Goal: Information Seeking & Learning: Learn about a topic

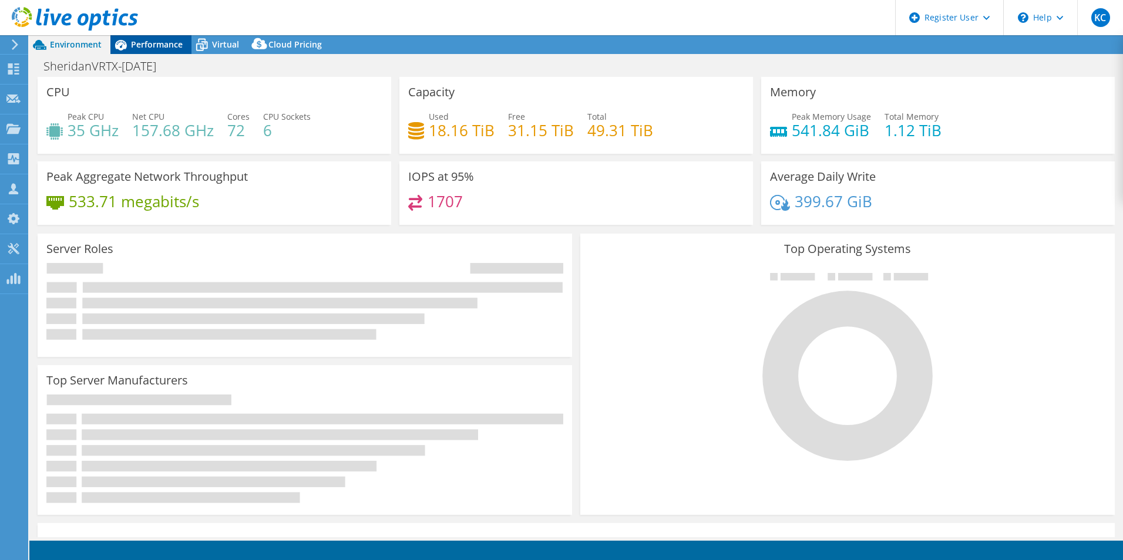
click at [167, 43] on span "Performance" at bounding box center [157, 44] width 52 height 11
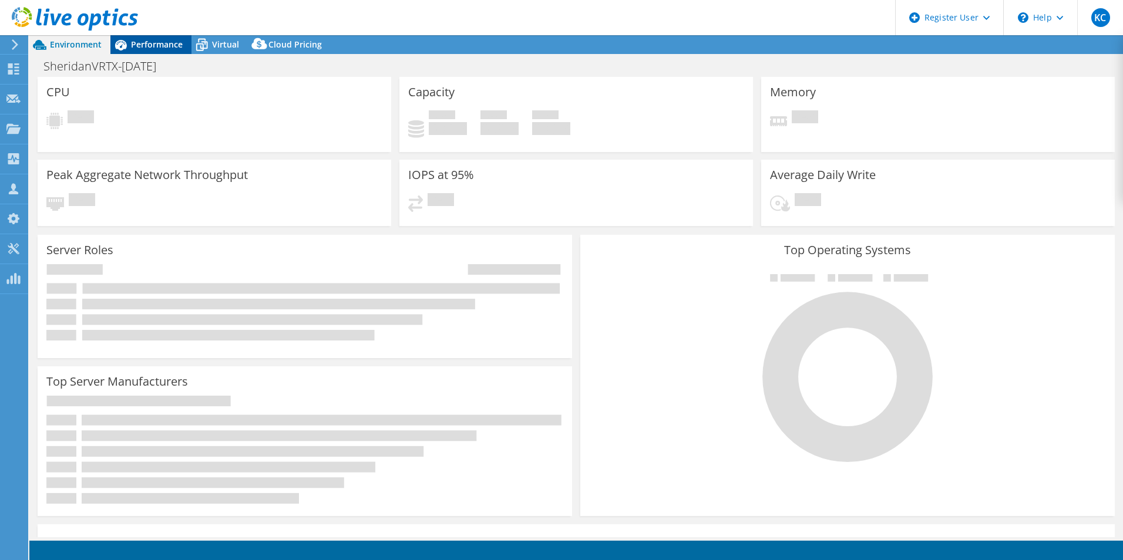
click at [159, 45] on span "Performance" at bounding box center [157, 44] width 52 height 11
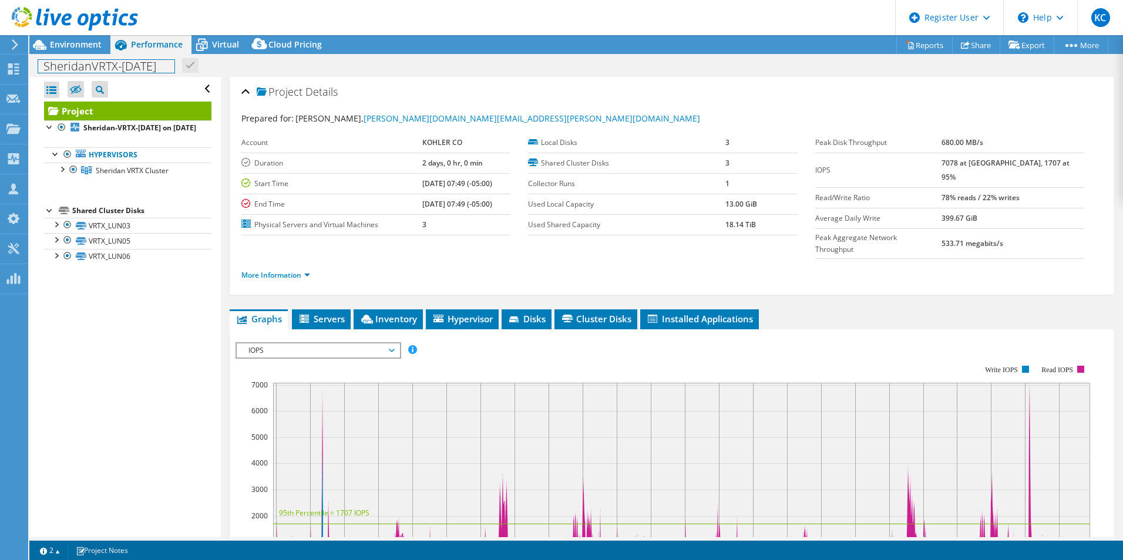
drag, startPoint x: 96, startPoint y: 66, endPoint x: 160, endPoint y: 75, distance: 65.1
click at [160, 75] on div "SheridanVRTX-[DATE] Print" at bounding box center [575, 66] width 1093 height 22
click at [65, 43] on span "Environment" at bounding box center [76, 44] width 52 height 11
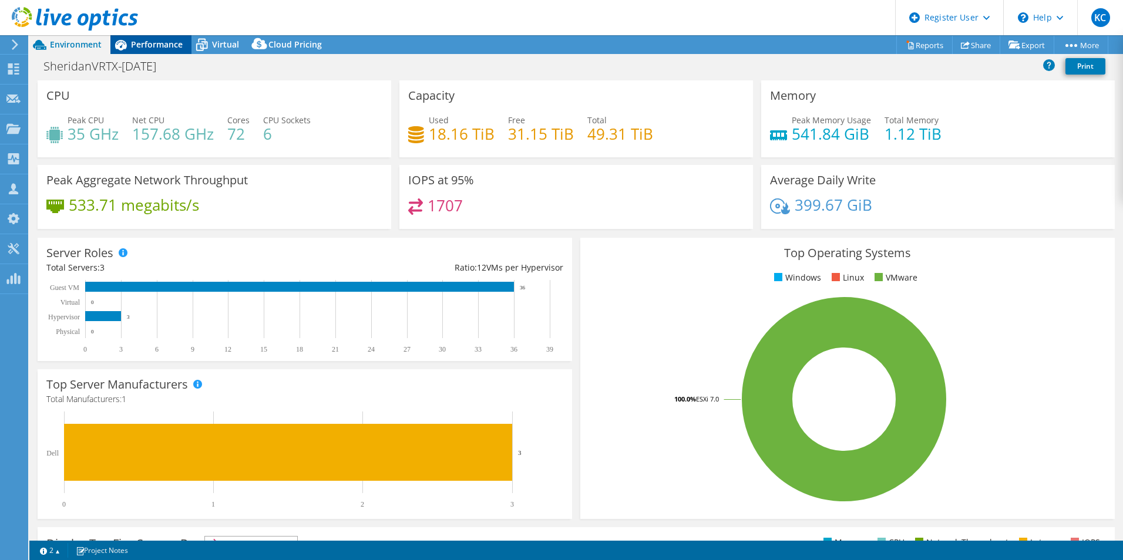
click at [160, 46] on span "Performance" at bounding box center [157, 44] width 52 height 11
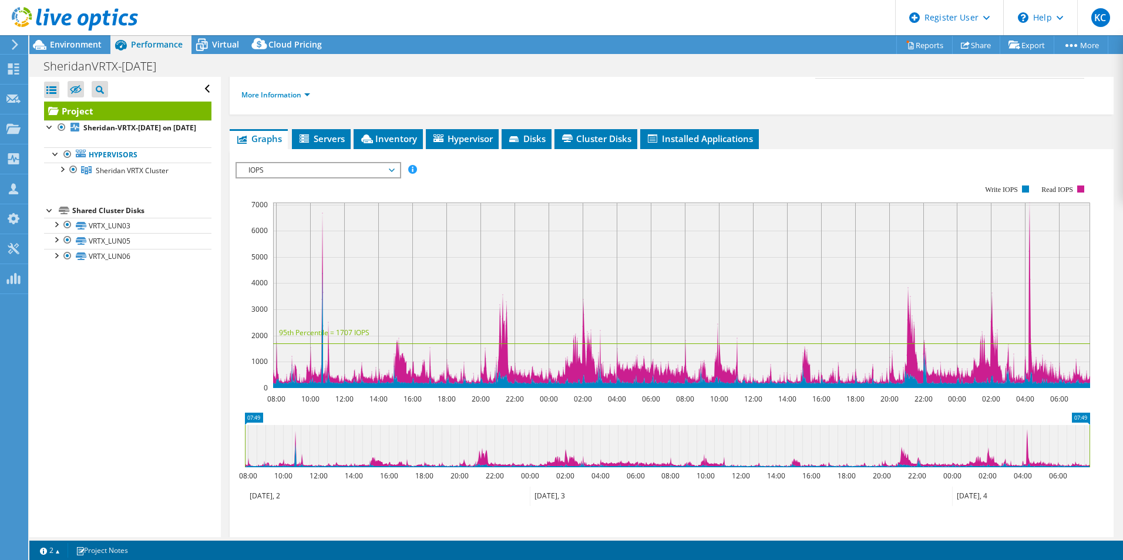
scroll to position [181, 0]
click at [391, 163] on span "IOPS" at bounding box center [318, 170] width 151 height 14
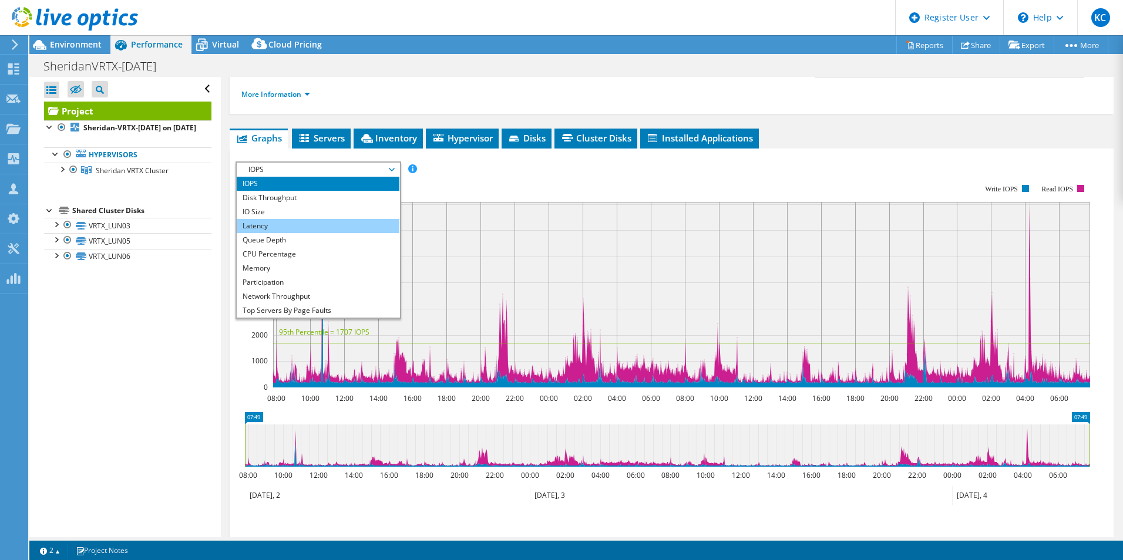
click at [343, 219] on li "Latency" at bounding box center [318, 226] width 163 height 14
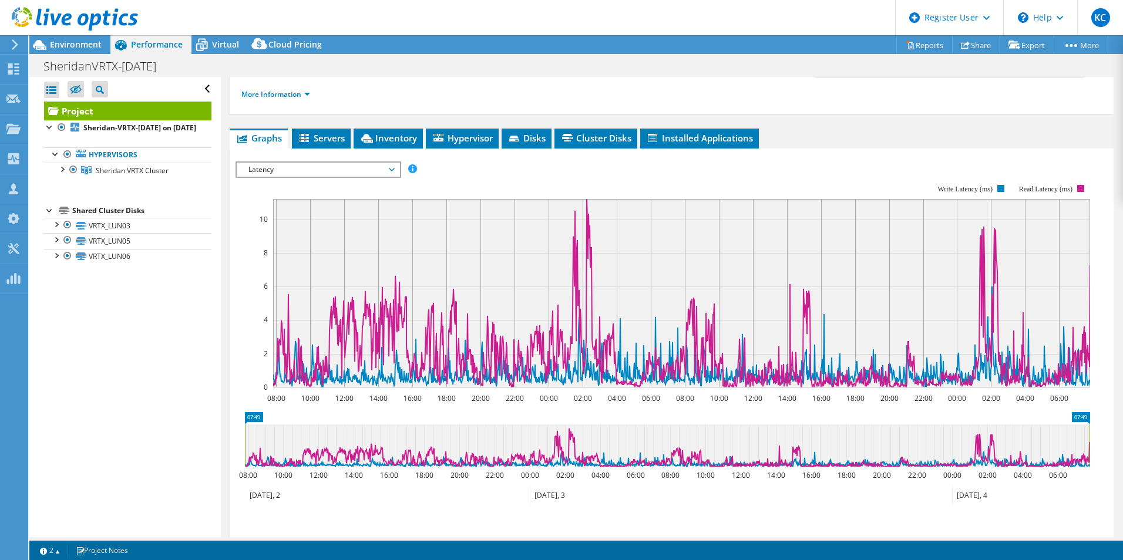
click at [389, 163] on span "Latency" at bounding box center [318, 170] width 151 height 14
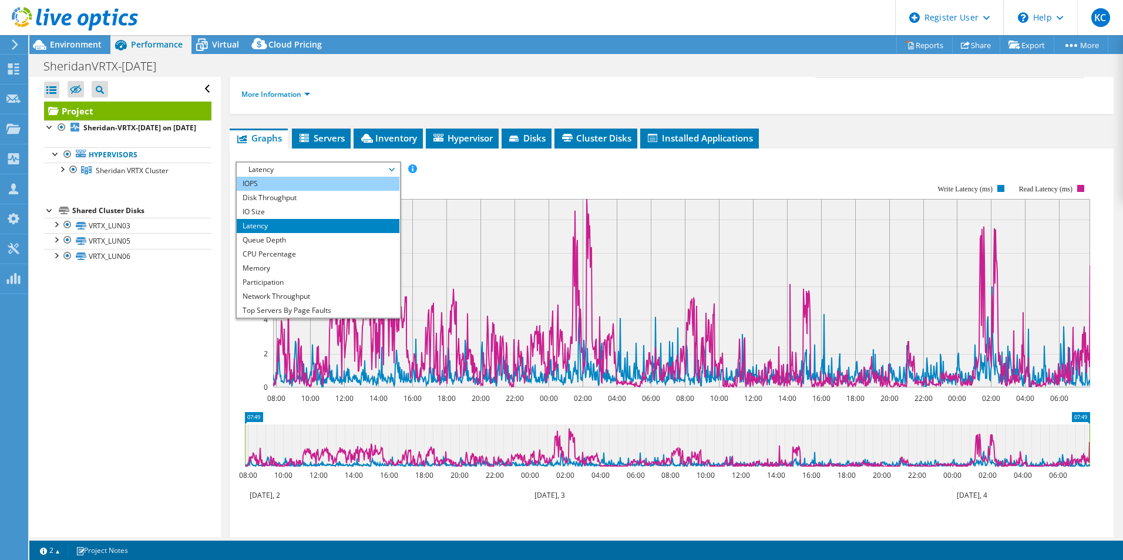
click at [341, 177] on li "IOPS" at bounding box center [318, 184] width 163 height 14
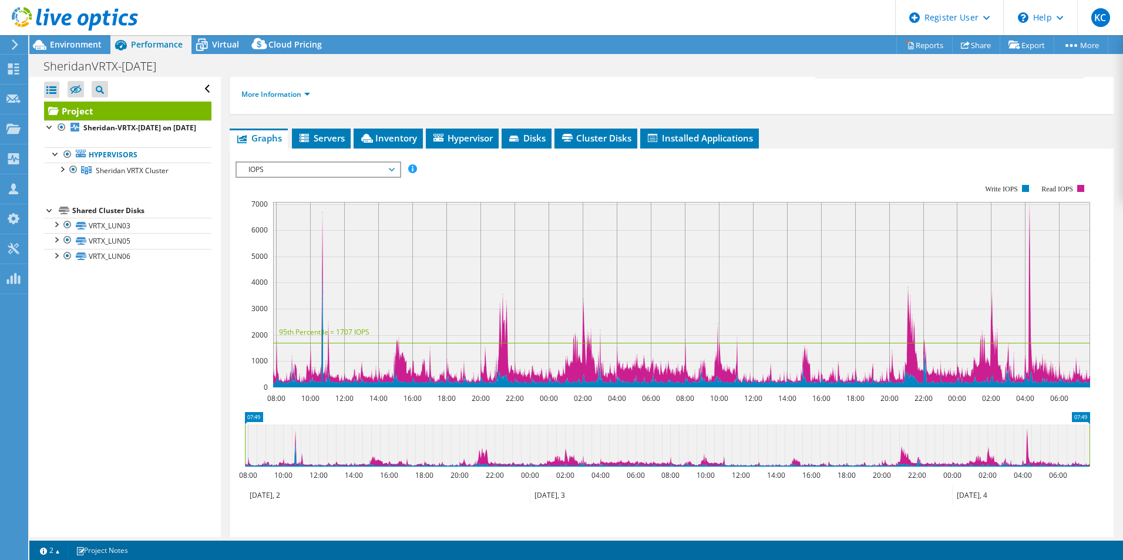
click at [291, 163] on span "IOPS" at bounding box center [318, 170] width 151 height 14
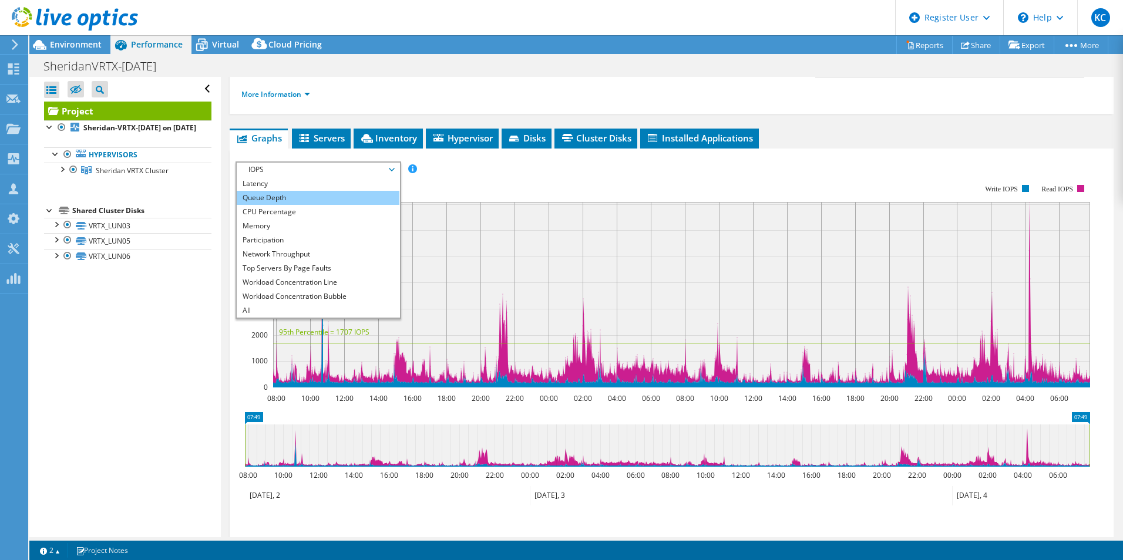
scroll to position [0, 0]
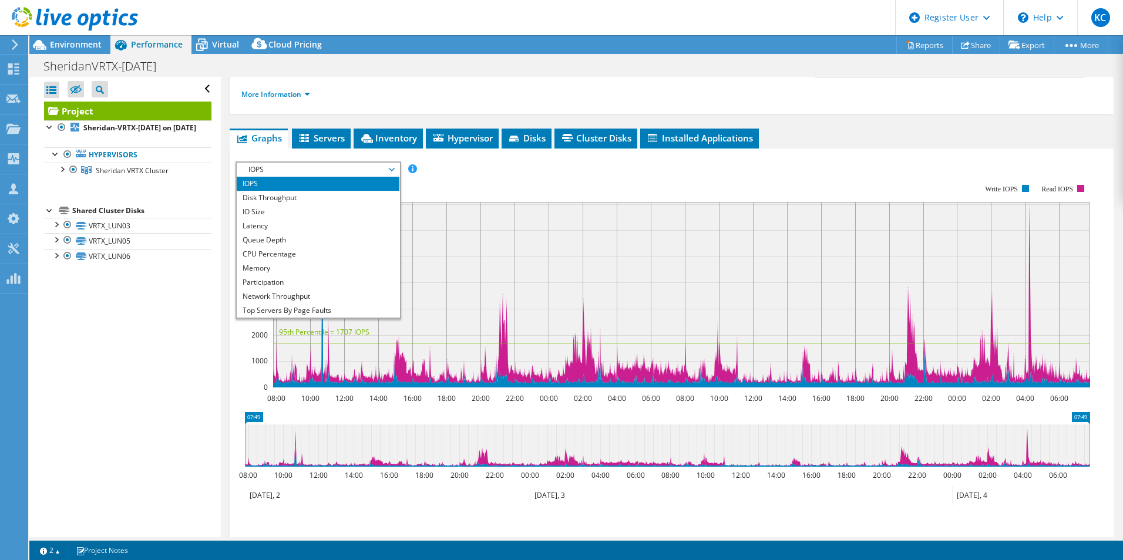
click at [283, 163] on span "IOPS" at bounding box center [318, 170] width 151 height 14
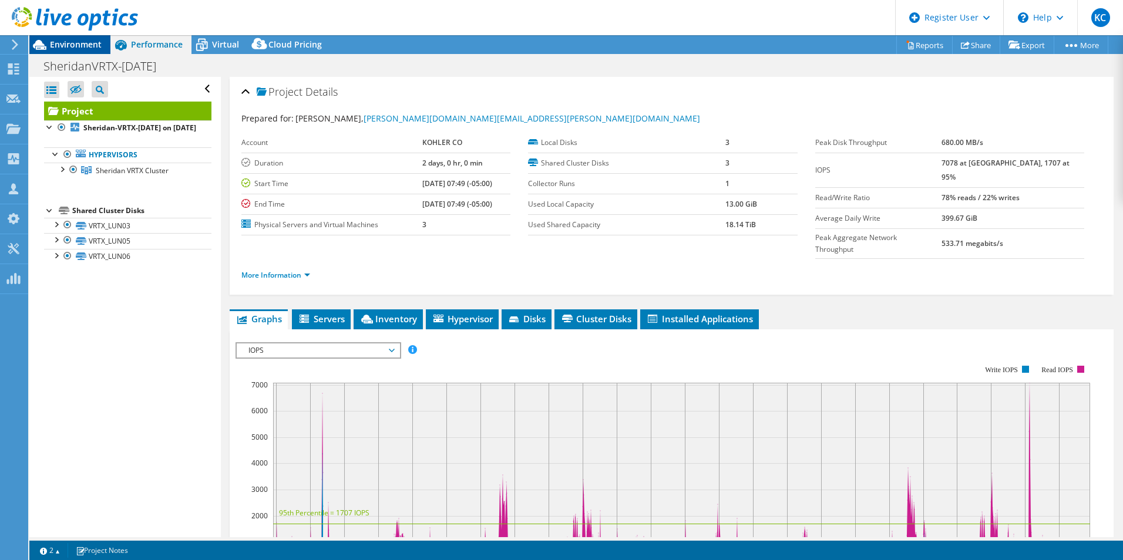
click at [68, 50] on div "Environment" at bounding box center [69, 44] width 81 height 19
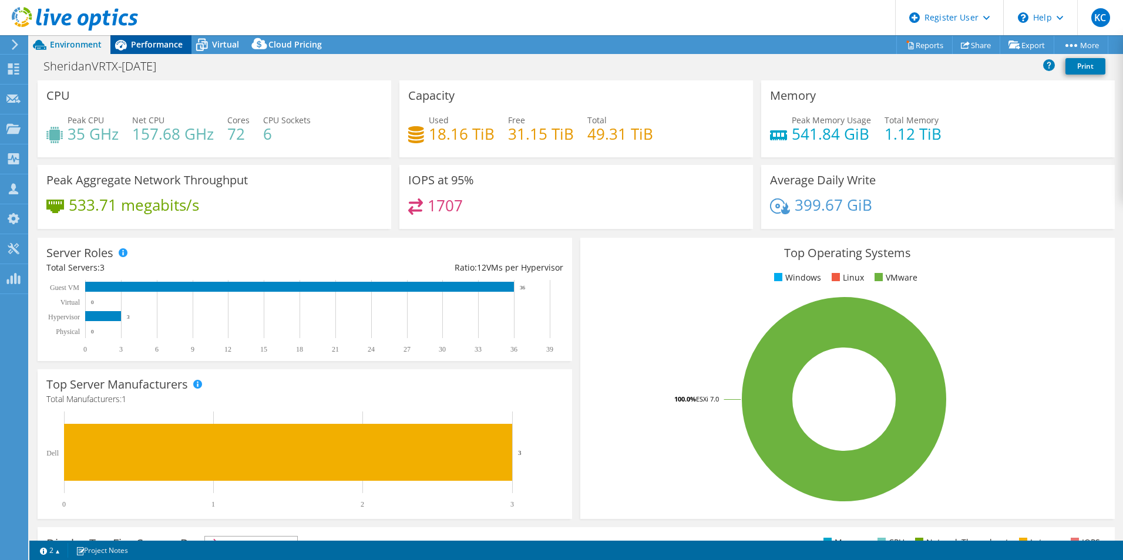
click at [160, 45] on span "Performance" at bounding box center [157, 44] width 52 height 11
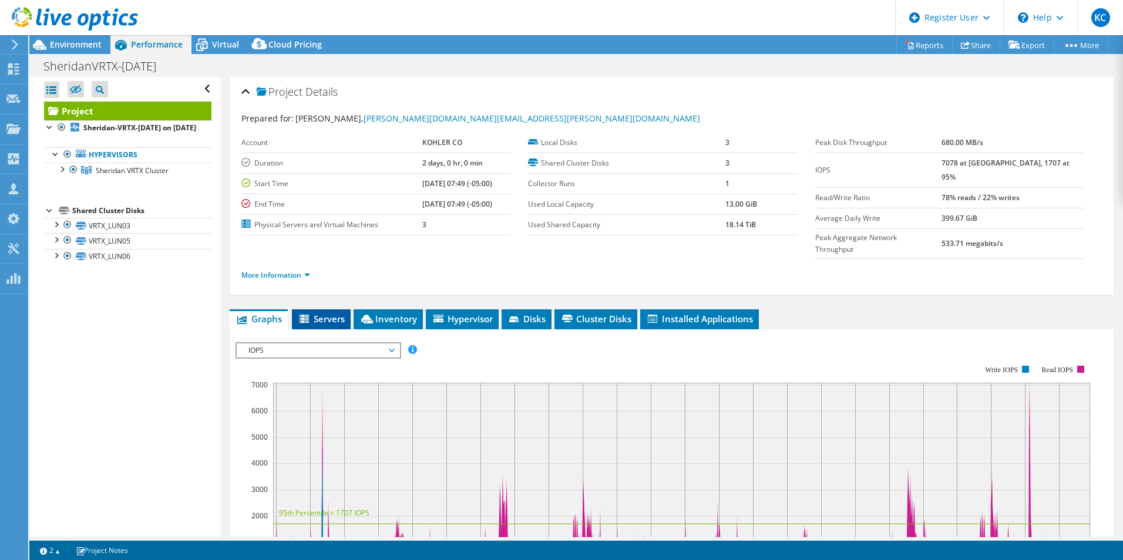
click at [311, 315] on icon at bounding box center [305, 320] width 12 height 10
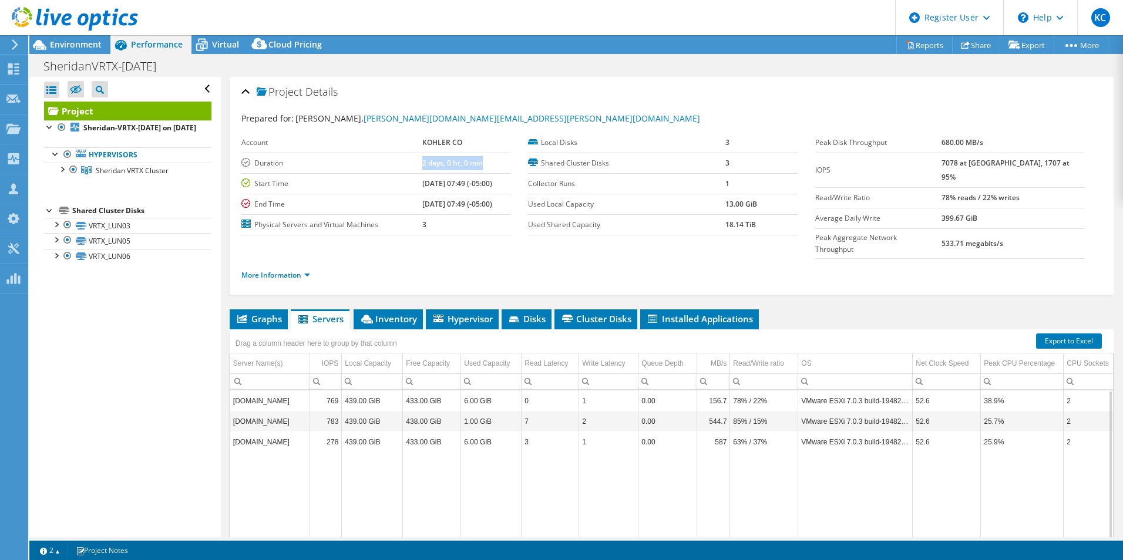
drag, startPoint x: 408, startPoint y: 165, endPoint x: 474, endPoint y: 163, distance: 65.8
click at [474, 163] on td "2 days, 0 hr, 0 min" at bounding box center [466, 163] width 89 height 21
click at [275, 270] on link "More Information" at bounding box center [275, 275] width 69 height 10
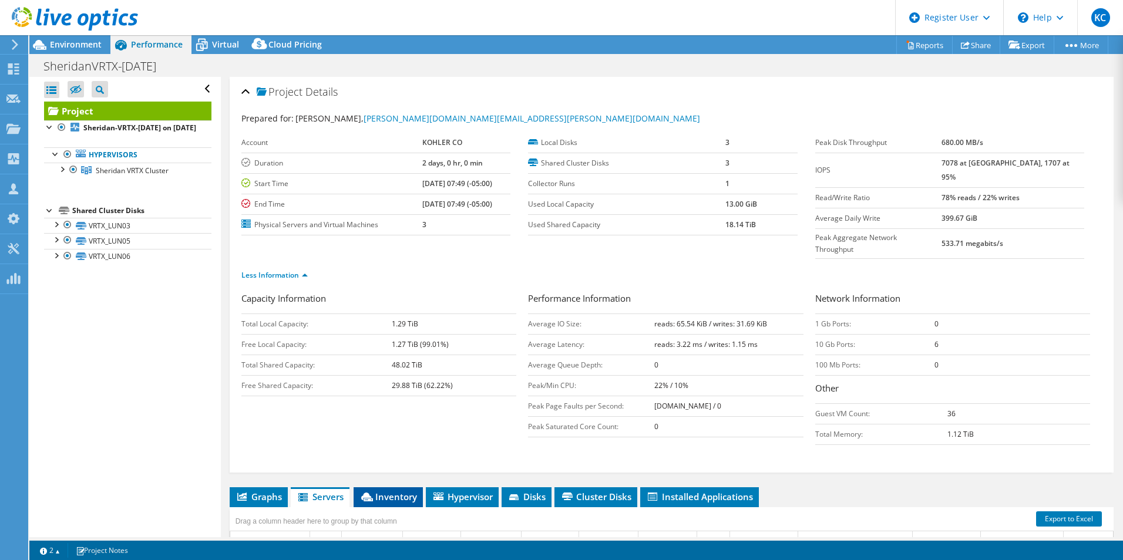
click at [393, 487] on li "Inventory" at bounding box center [388, 497] width 69 height 20
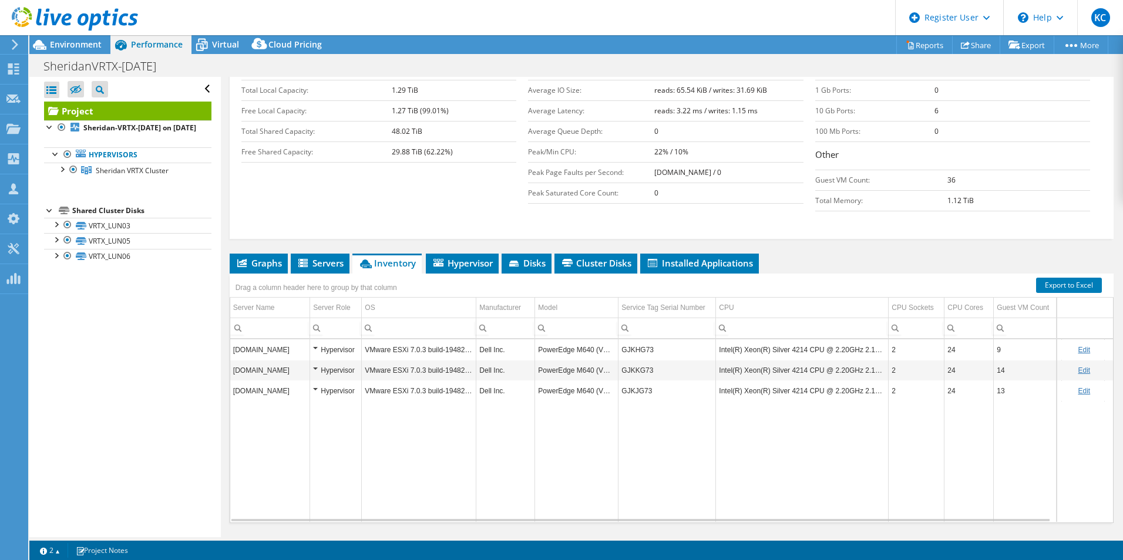
scroll to position [241, 0]
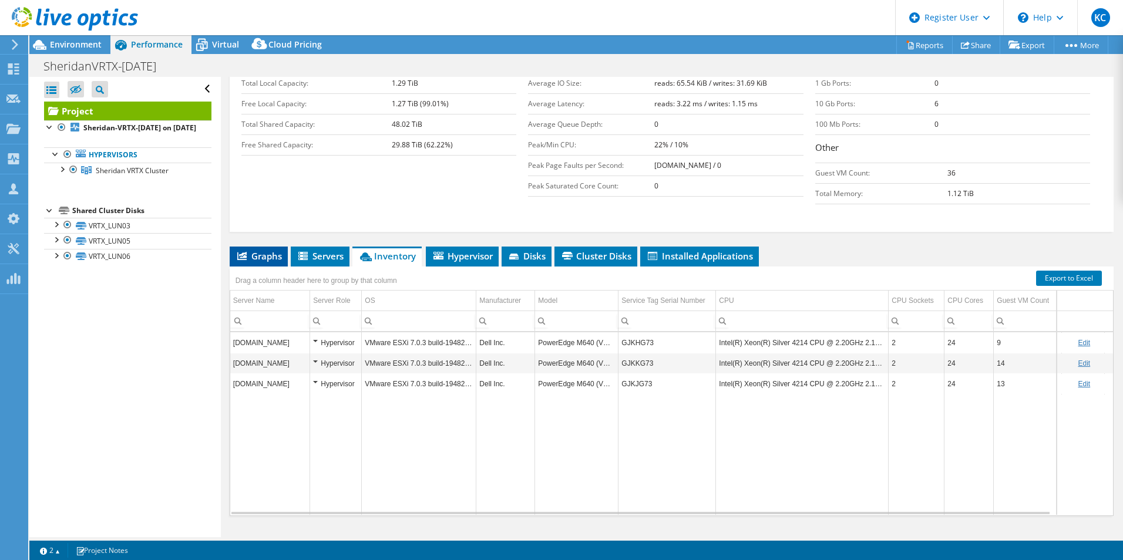
click at [275, 250] on span "Graphs" at bounding box center [258, 256] width 46 height 12
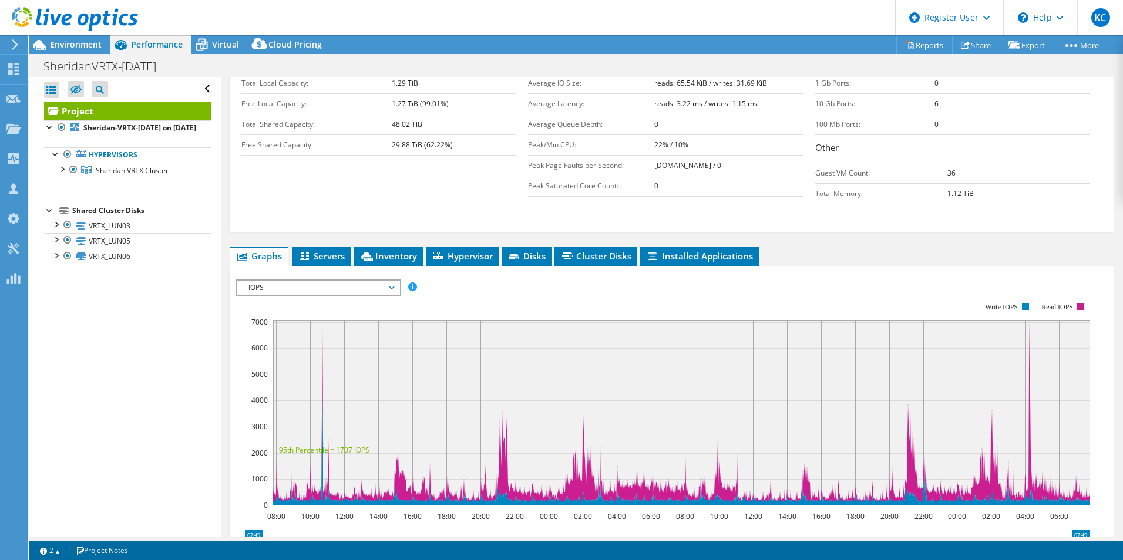
click at [307, 281] on span "IOPS" at bounding box center [318, 288] width 151 height 14
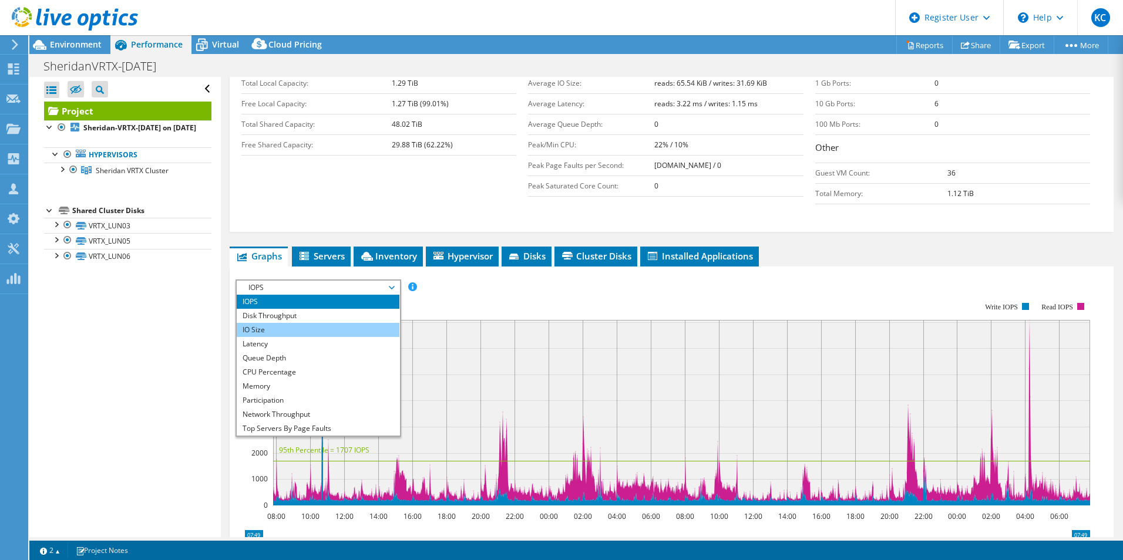
click at [277, 323] on li "IO Size" at bounding box center [318, 330] width 163 height 14
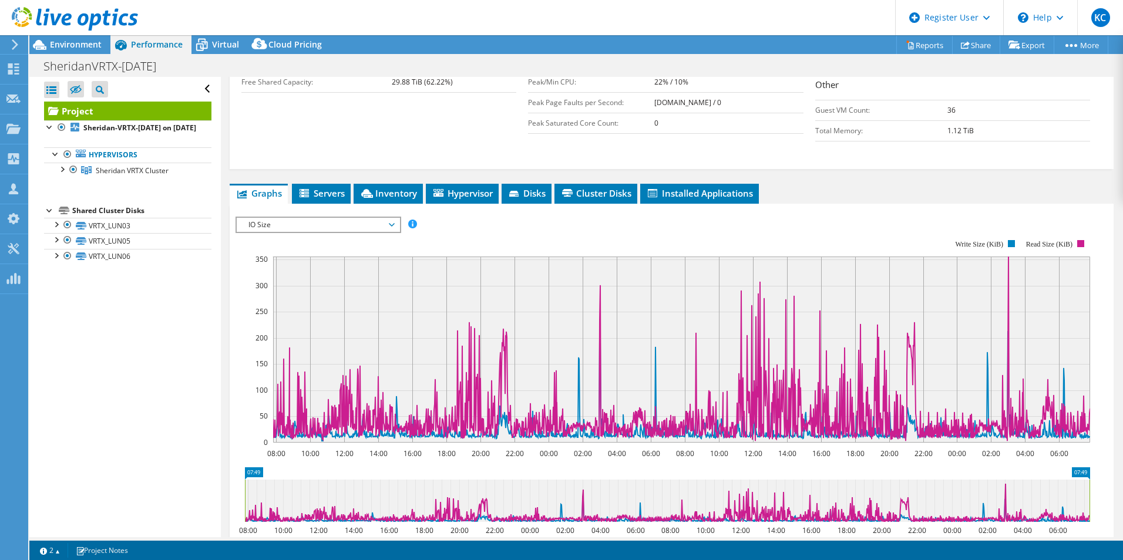
scroll to position [304, 0]
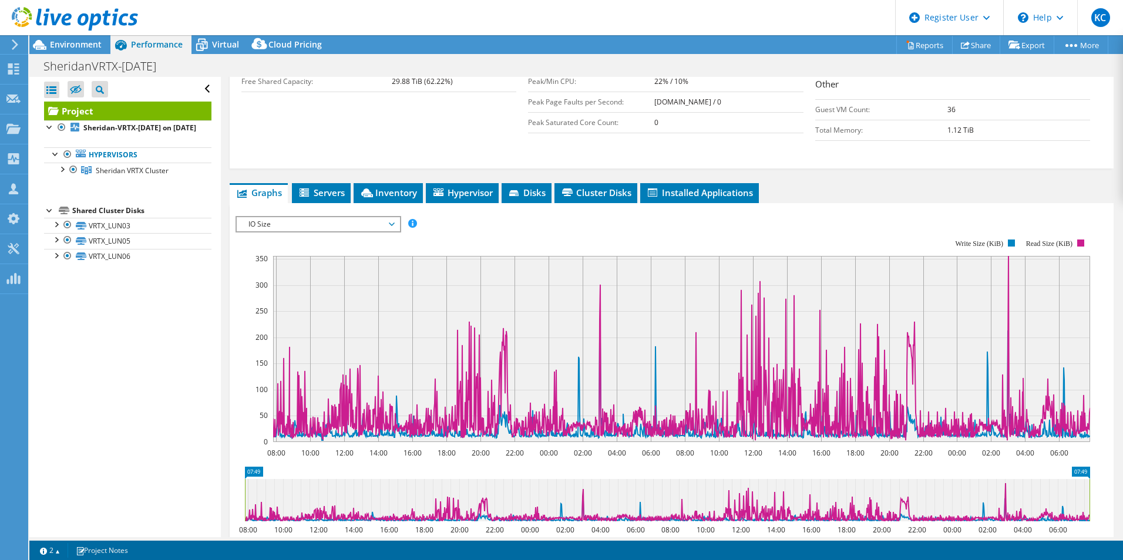
click at [285, 217] on span "IO Size" at bounding box center [318, 224] width 151 height 14
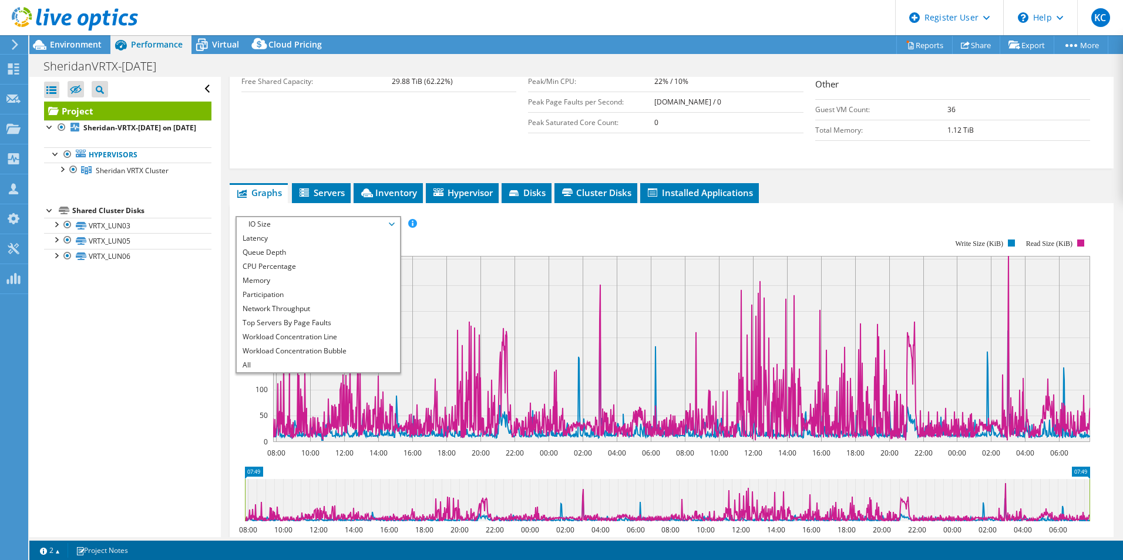
scroll to position [0, 0]
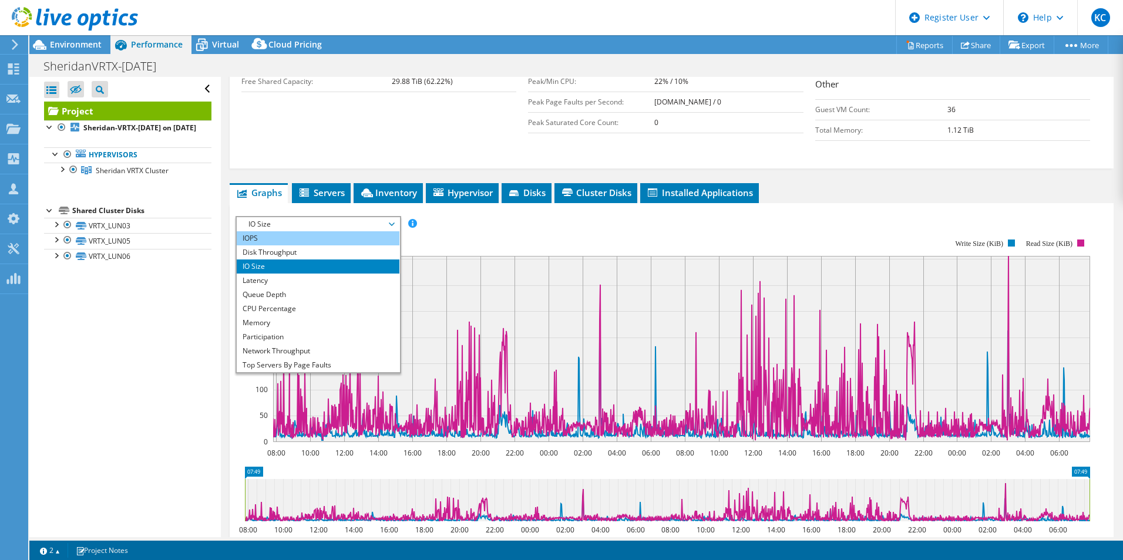
click at [299, 231] on li "IOPS" at bounding box center [318, 238] width 163 height 14
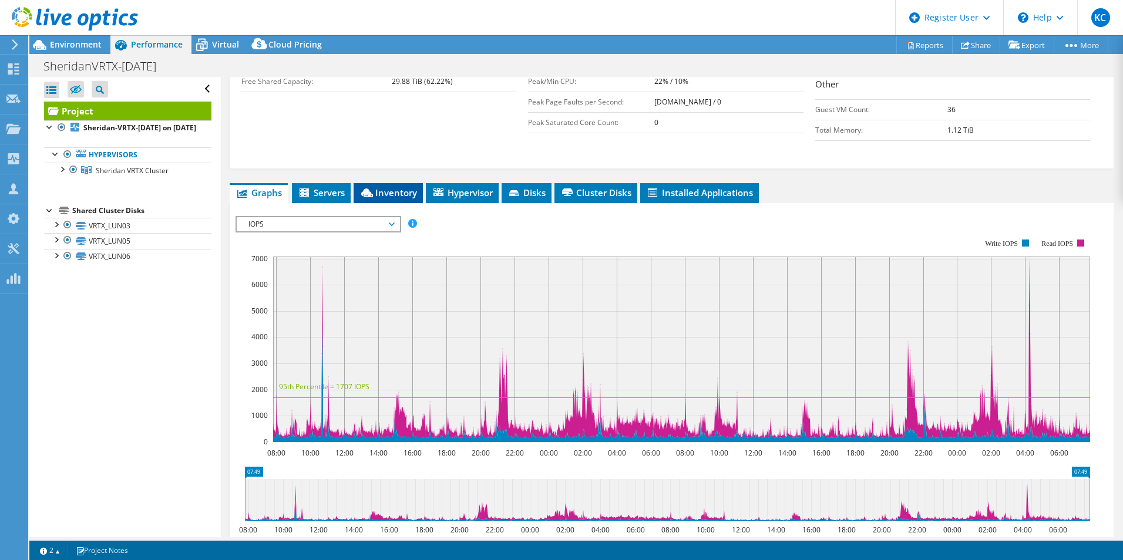
click at [361, 183] on li "Inventory" at bounding box center [388, 193] width 69 height 20
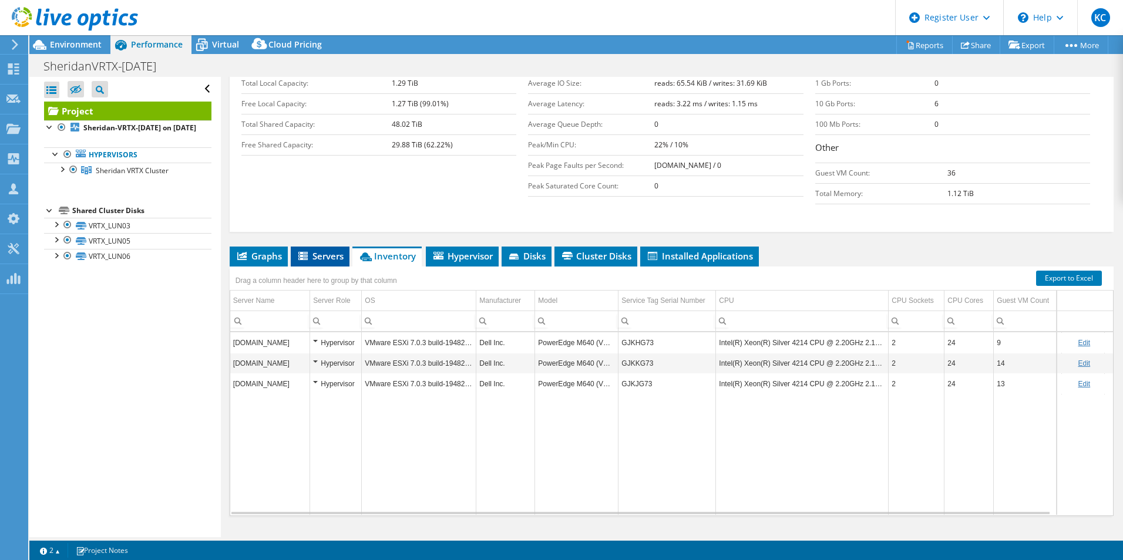
click at [323, 250] on span "Servers" at bounding box center [320, 256] width 47 height 12
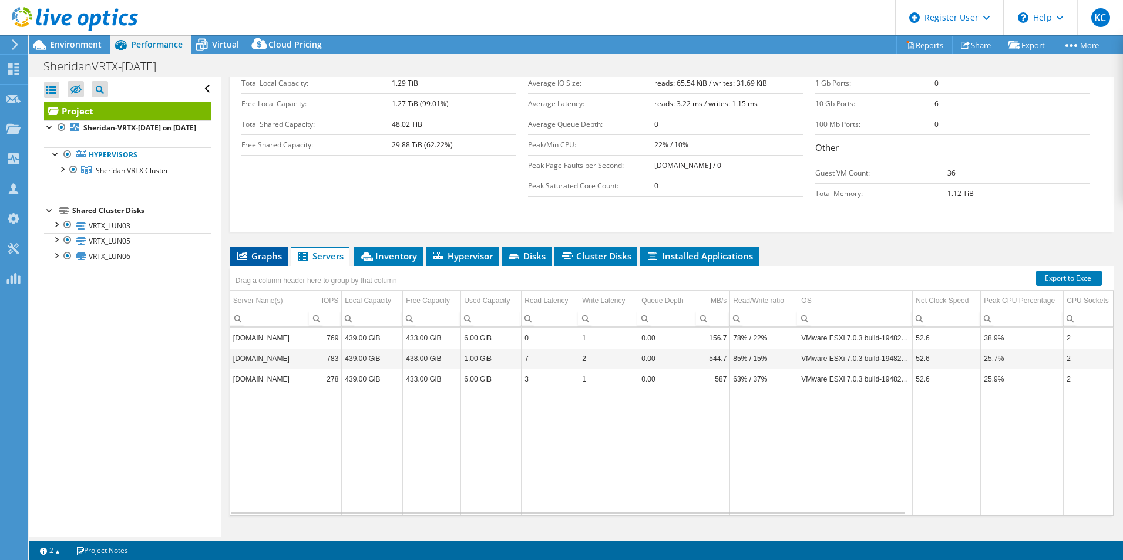
click at [272, 250] on span "Graphs" at bounding box center [258, 256] width 46 height 12
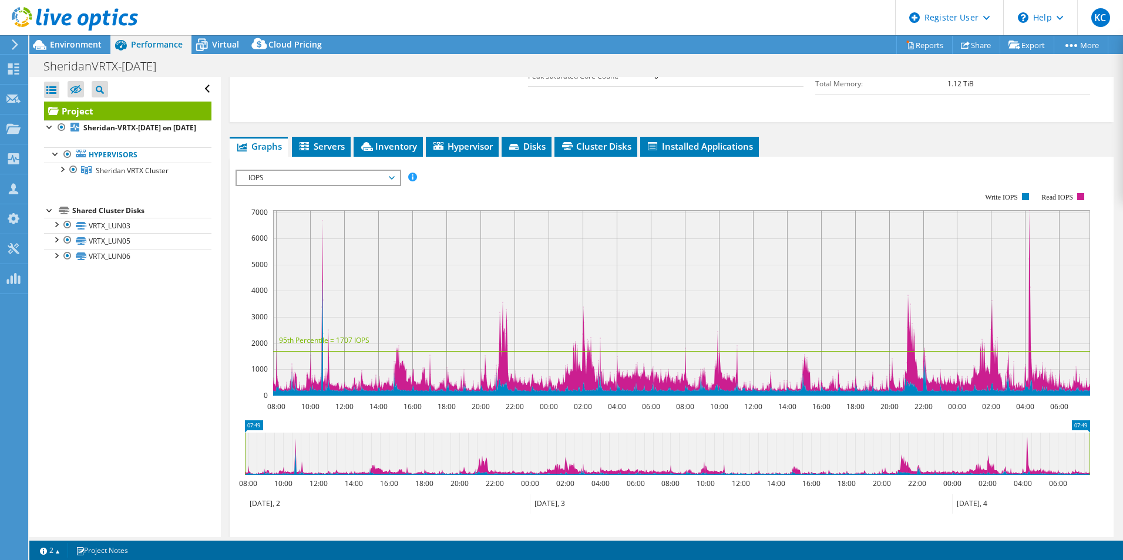
scroll to position [349, 0]
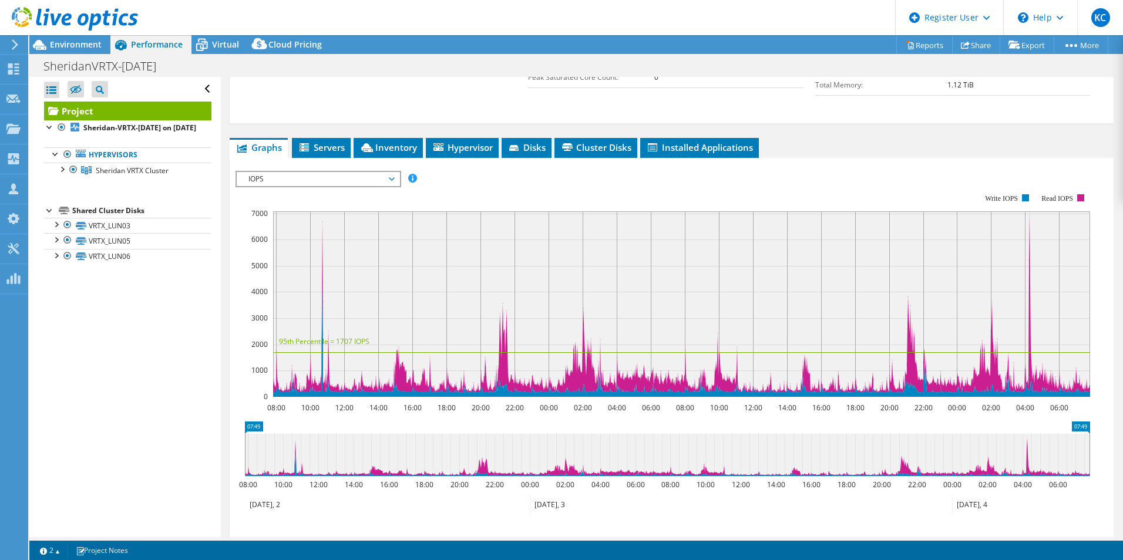
click at [352, 172] on span "IOPS" at bounding box center [318, 179] width 151 height 14
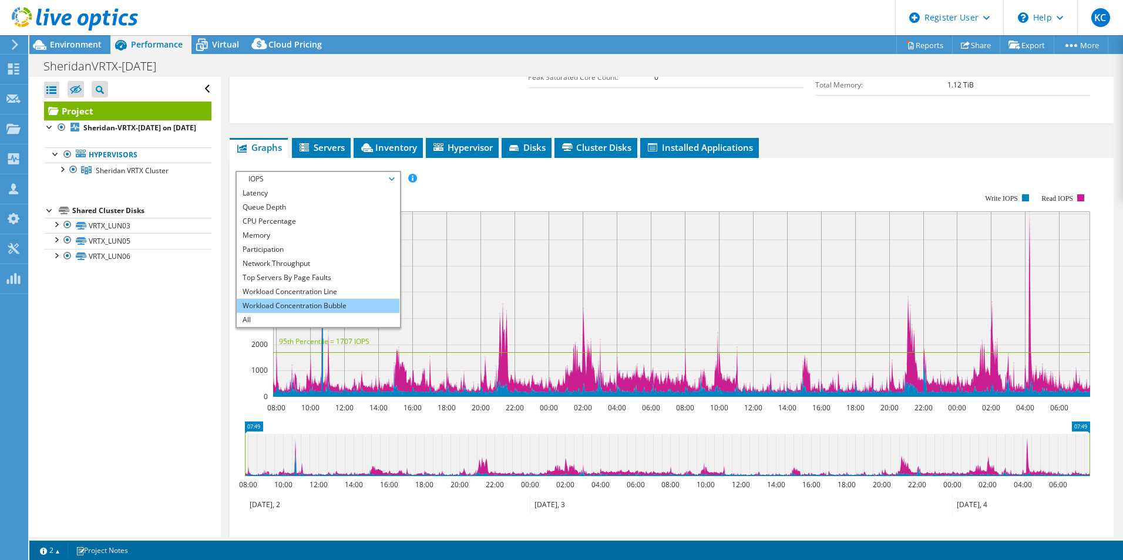
scroll to position [0, 0]
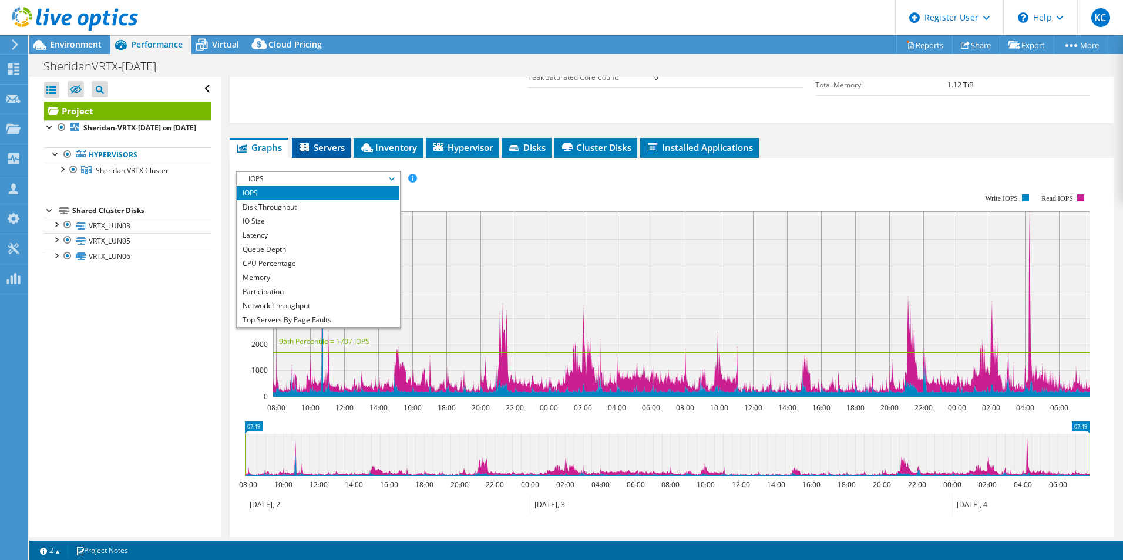
click at [325, 142] on span "Servers" at bounding box center [321, 148] width 47 height 12
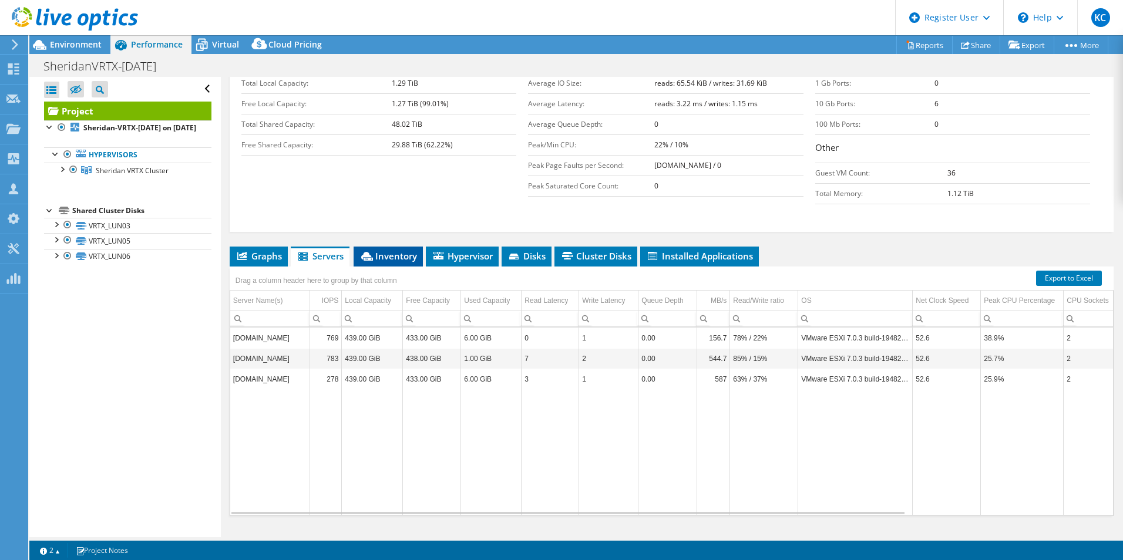
click at [382, 250] on span "Inventory" at bounding box center [388, 256] width 58 height 12
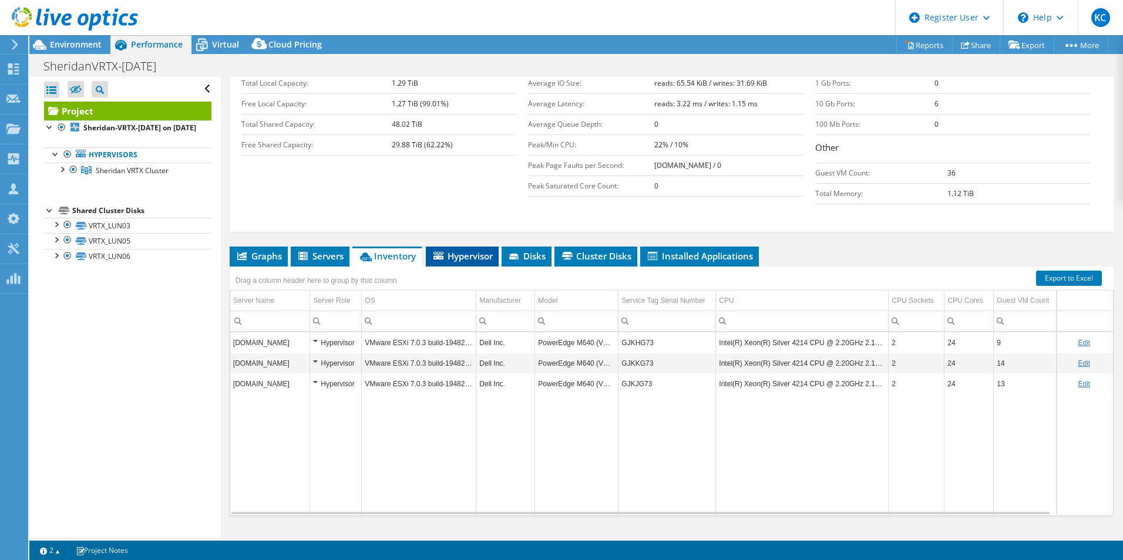
click at [474, 250] on span "Hypervisor" at bounding box center [462, 256] width 61 height 12
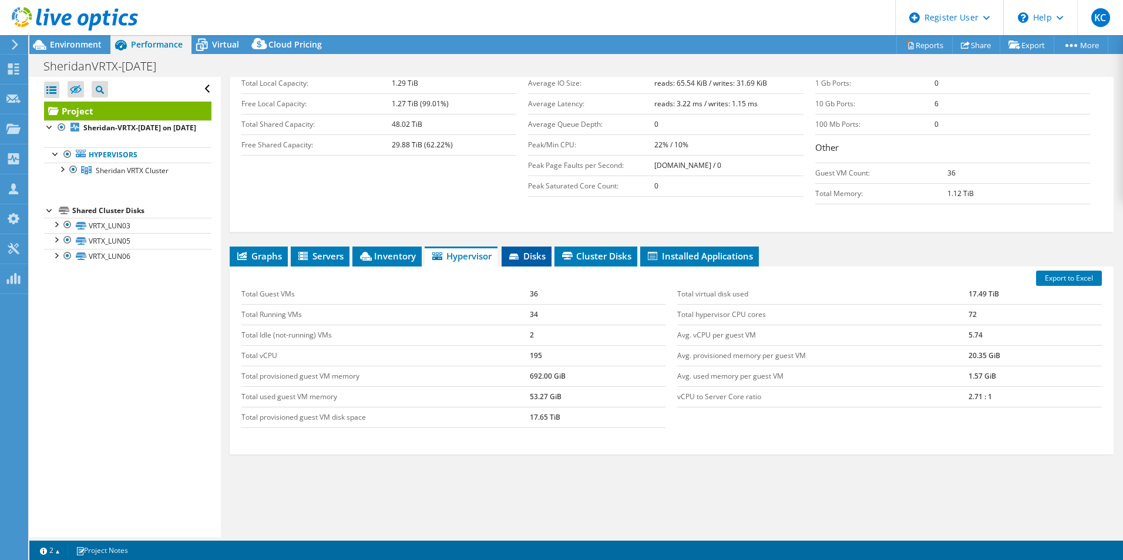
click at [517, 254] on icon at bounding box center [515, 258] width 12 height 8
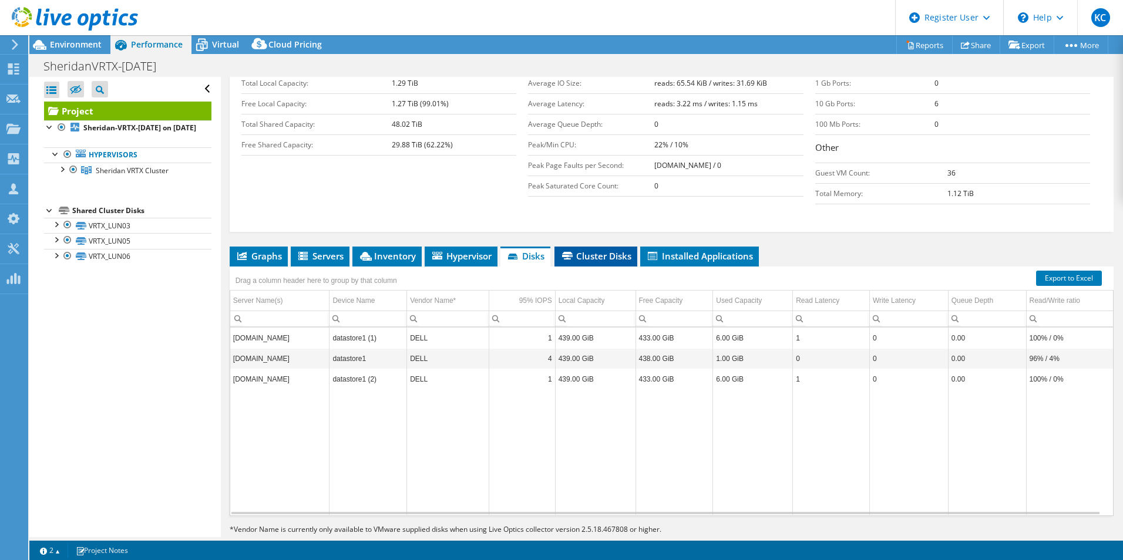
click at [604, 250] on span "Cluster Disks" at bounding box center [595, 256] width 71 height 12
